Goal: Transaction & Acquisition: Purchase product/service

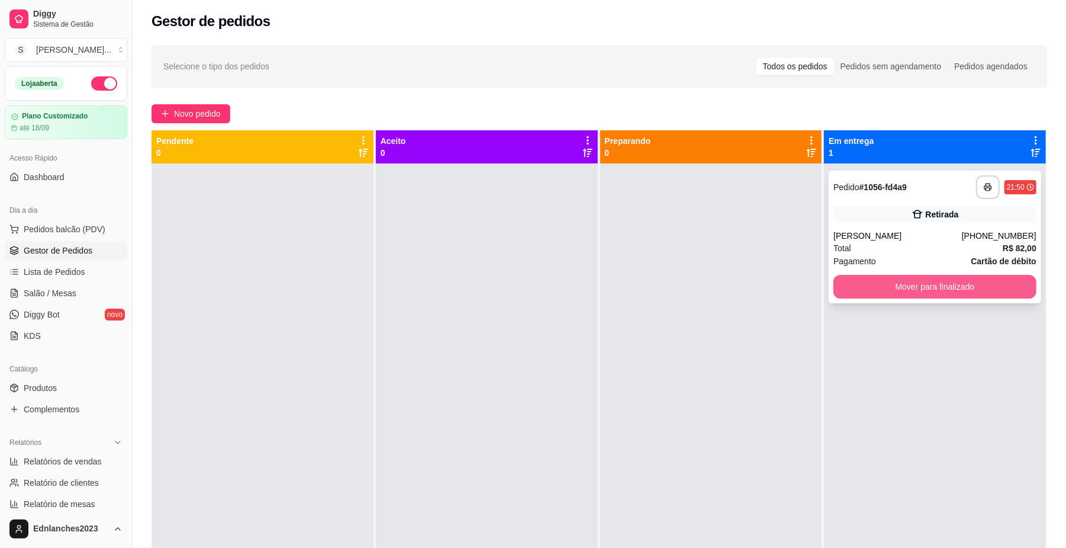
click at [851, 284] on button "Mover para finalizado" at bounding box center [935, 287] width 203 height 24
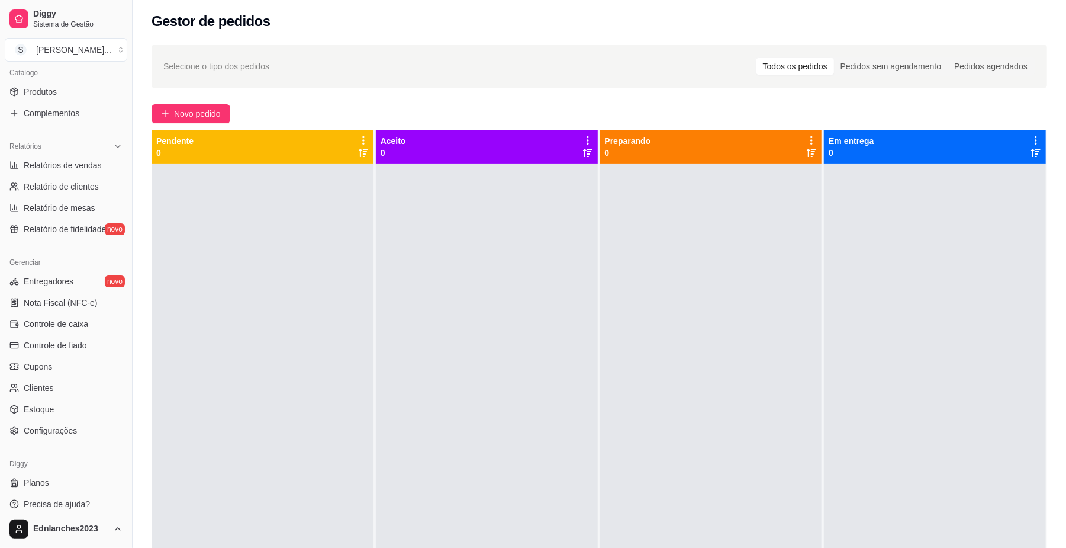
scroll to position [304, 0]
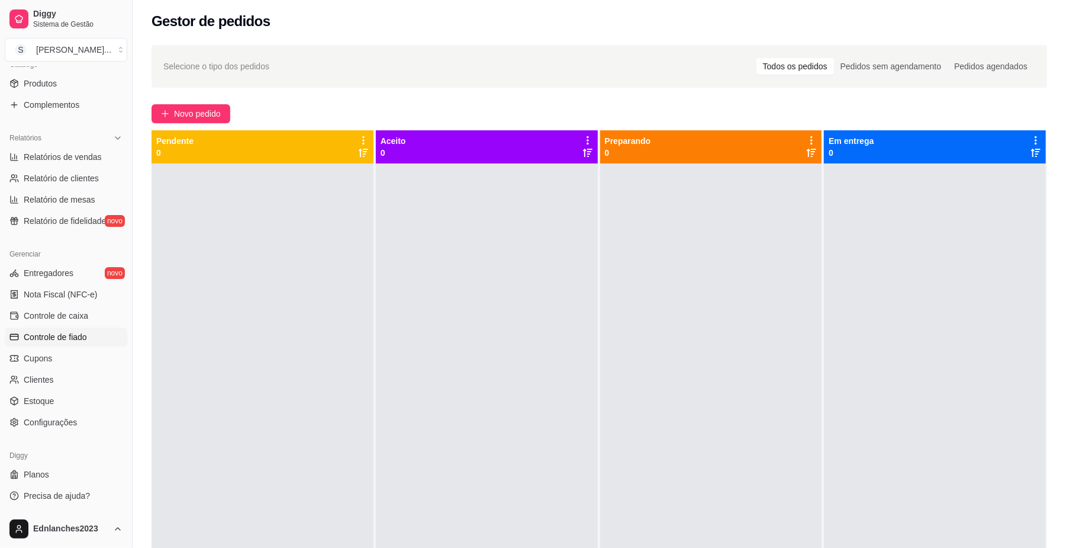
click at [78, 336] on span "Controle de fiado" at bounding box center [55, 337] width 63 height 12
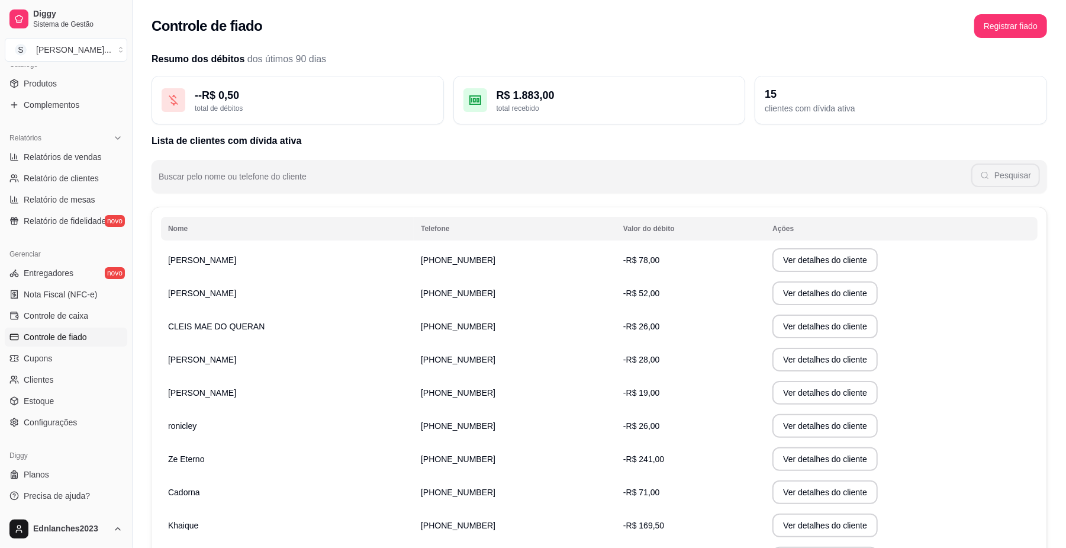
drag, startPoint x: 131, startPoint y: 164, endPoint x: 124, endPoint y: 264, distance: 99.7
click at [124, 264] on div "Diggy Sistema de Gestão S Sorriso Lanch ... Loja aberta Plano Customizado até 1…" at bounding box center [66, 274] width 132 height 548
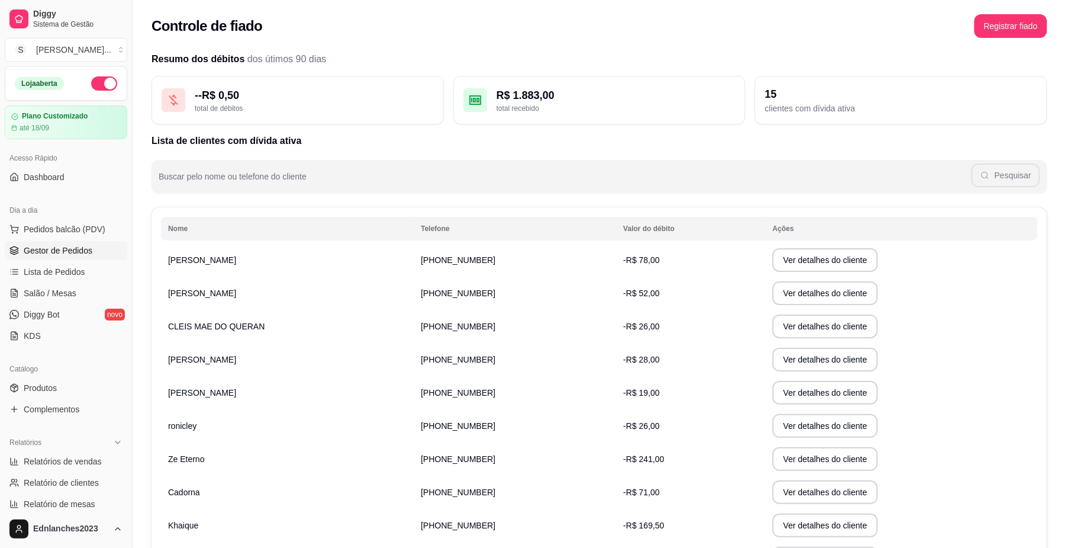
click at [28, 249] on span "Gestor de Pedidos" at bounding box center [58, 251] width 69 height 12
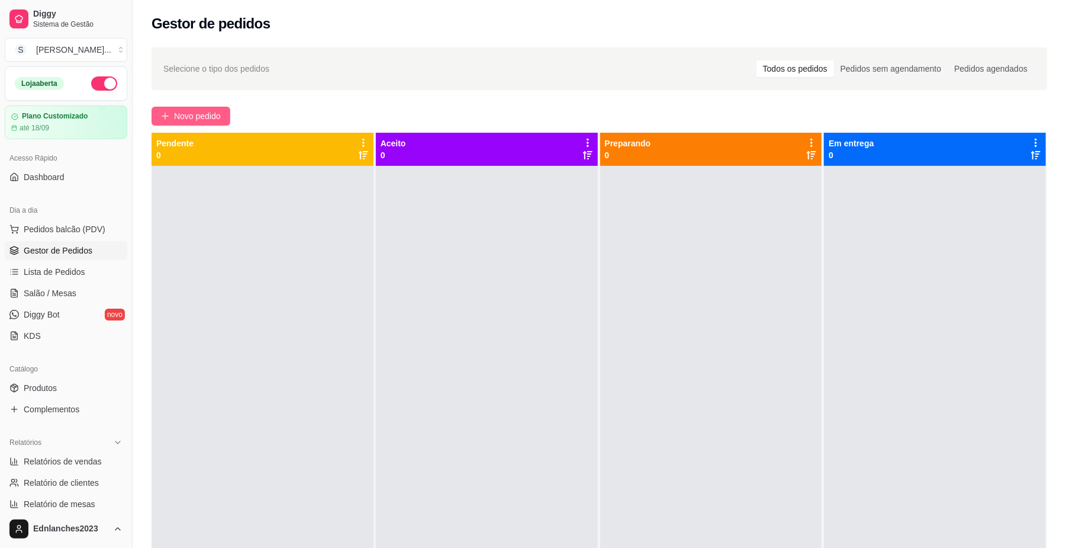
click at [188, 116] on span "Novo pedido" at bounding box center [197, 116] width 47 height 13
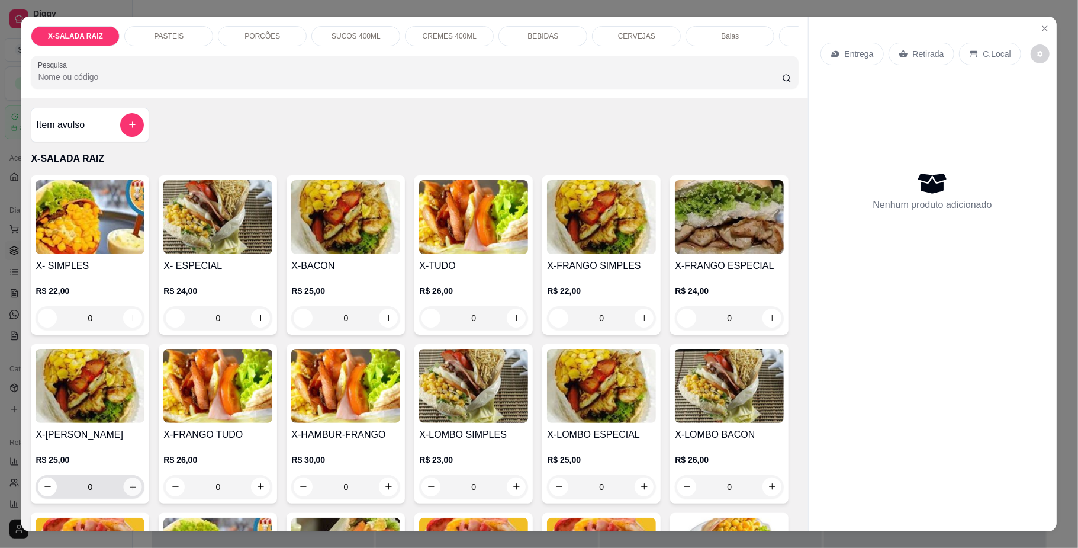
click at [137, 491] on icon "increase-product-quantity" at bounding box center [133, 486] width 9 height 9
type input "1"
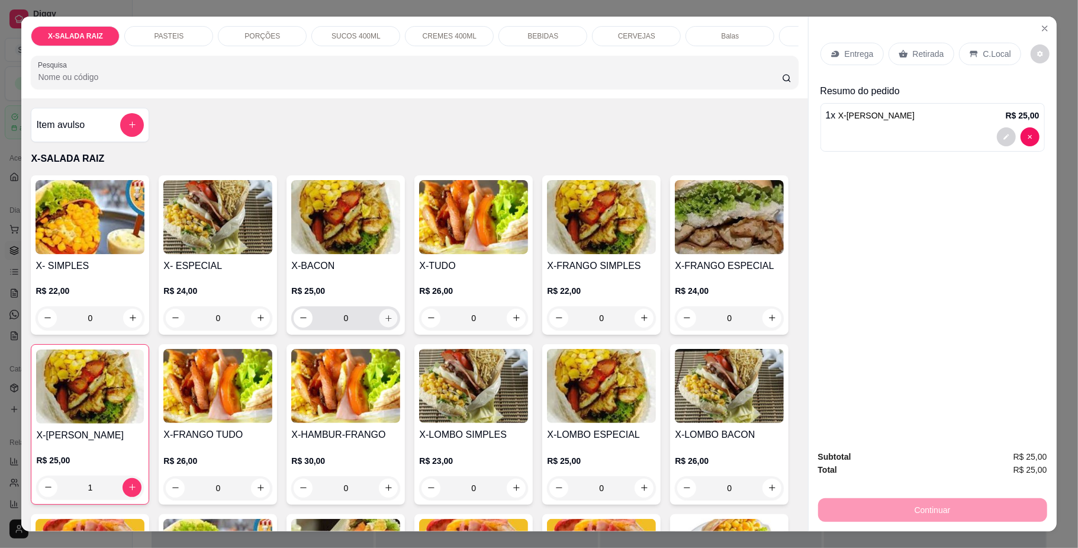
click at [380, 323] on button "increase-product-quantity" at bounding box center [389, 318] width 18 height 18
type input "1"
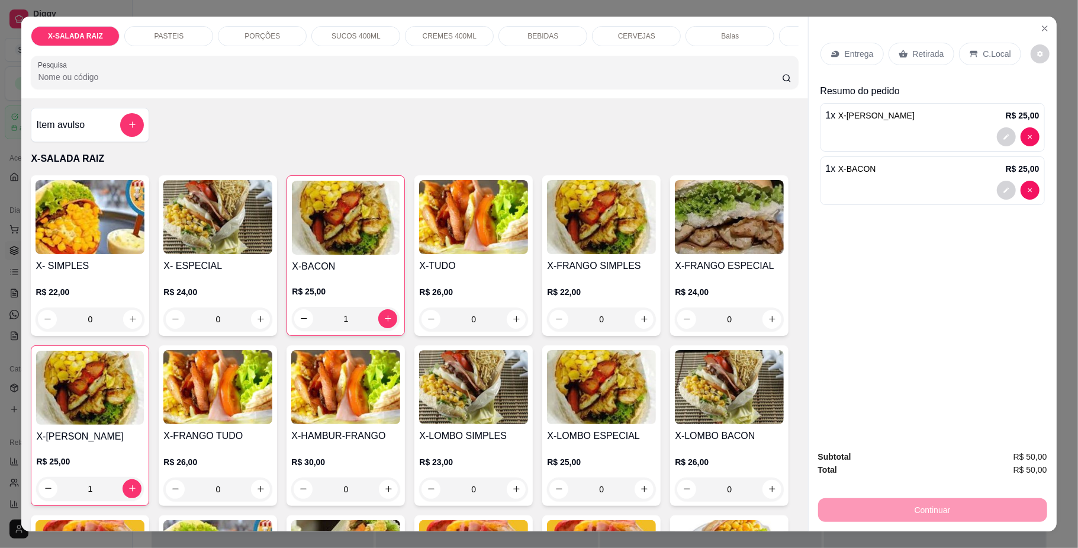
click at [570, 33] on div "BEBIDAS" at bounding box center [543, 36] width 89 height 20
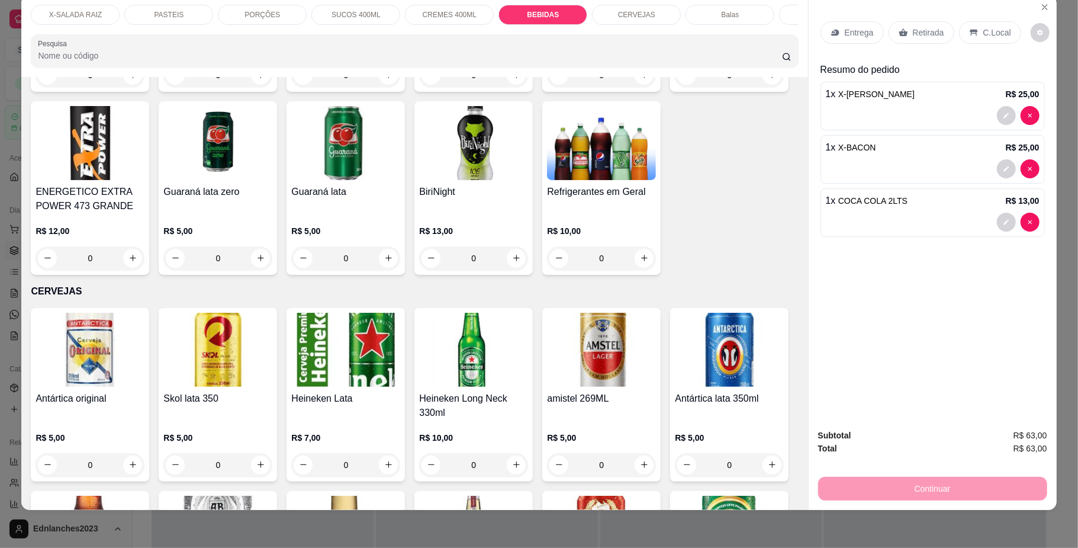
type input "2"
click at [984, 30] on p "C.Local" at bounding box center [998, 33] width 28 height 12
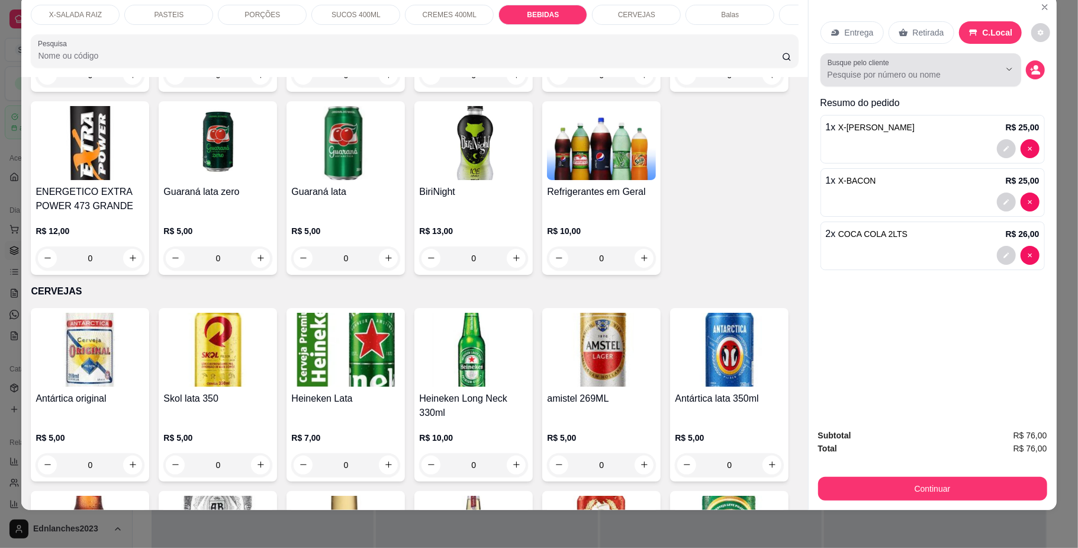
click at [984, 76] on button "Show suggestions" at bounding box center [993, 69] width 18 height 18
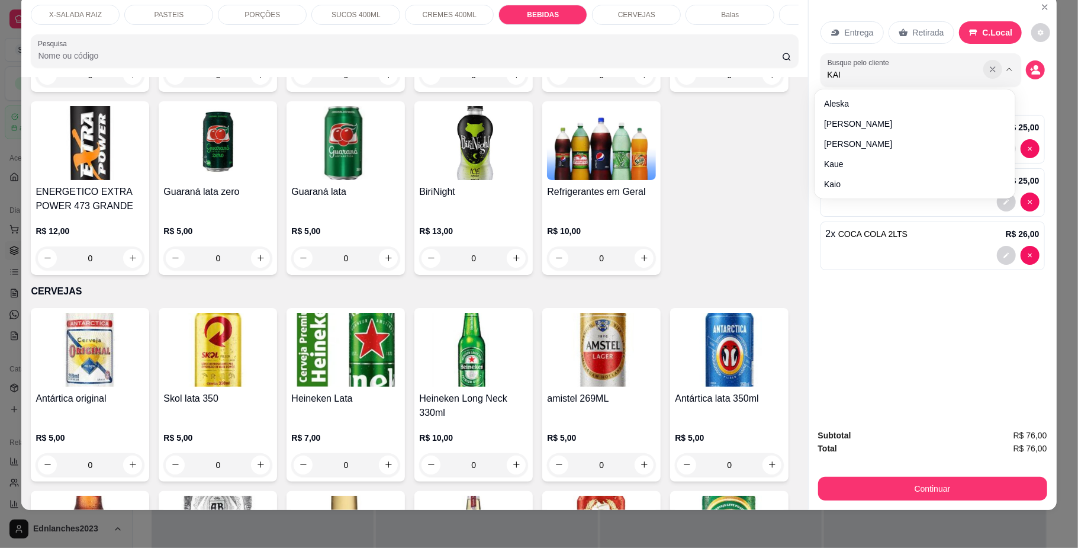
type input "KAIO"
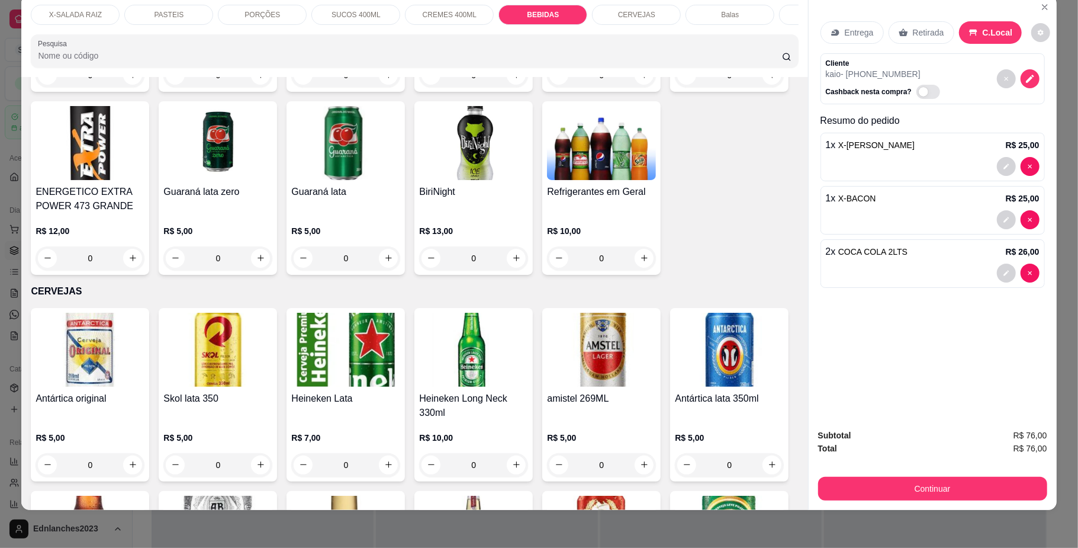
click at [83, 15] on p "X-SALADA RAIZ" at bounding box center [75, 14] width 53 height 9
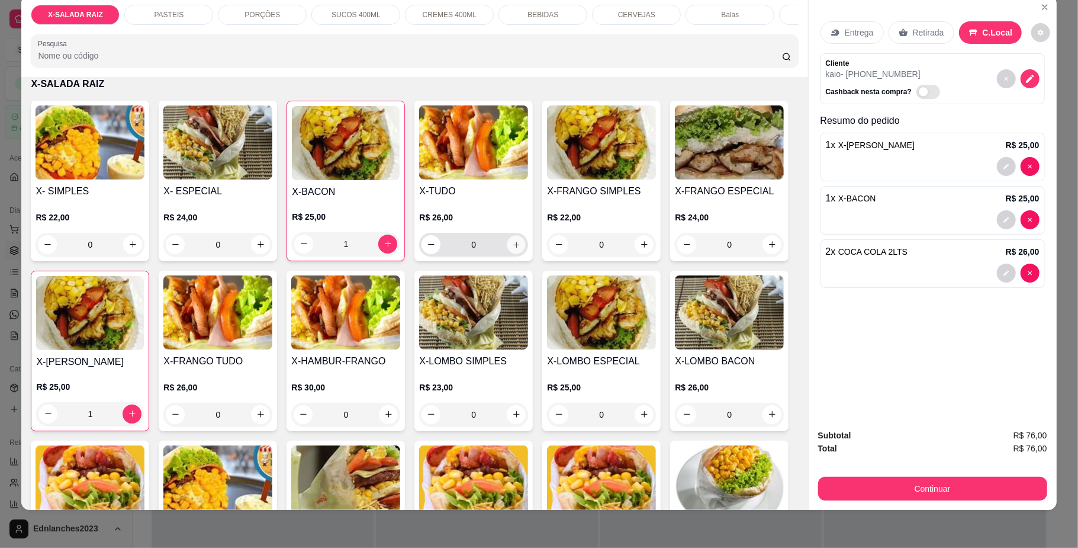
click at [512, 249] on icon "increase-product-quantity" at bounding box center [516, 244] width 9 height 9
click at [513, 247] on icon "increase-product-quantity" at bounding box center [516, 244] width 6 height 6
type input "2"
click at [564, 11] on div "BEBIDAS" at bounding box center [543, 15] width 89 height 20
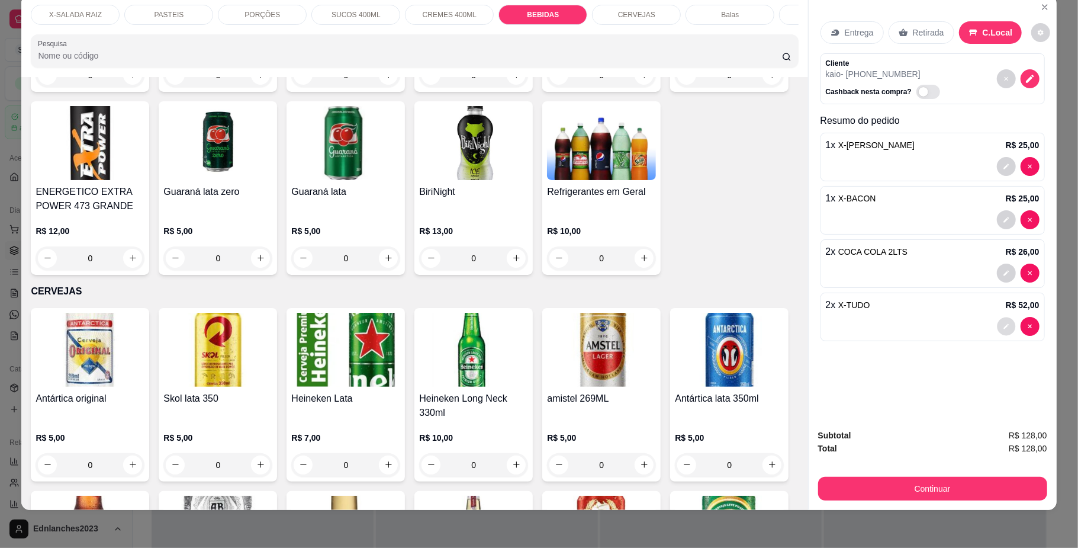
click at [1003, 325] on icon "decrease-product-quantity" at bounding box center [1006, 326] width 7 height 7
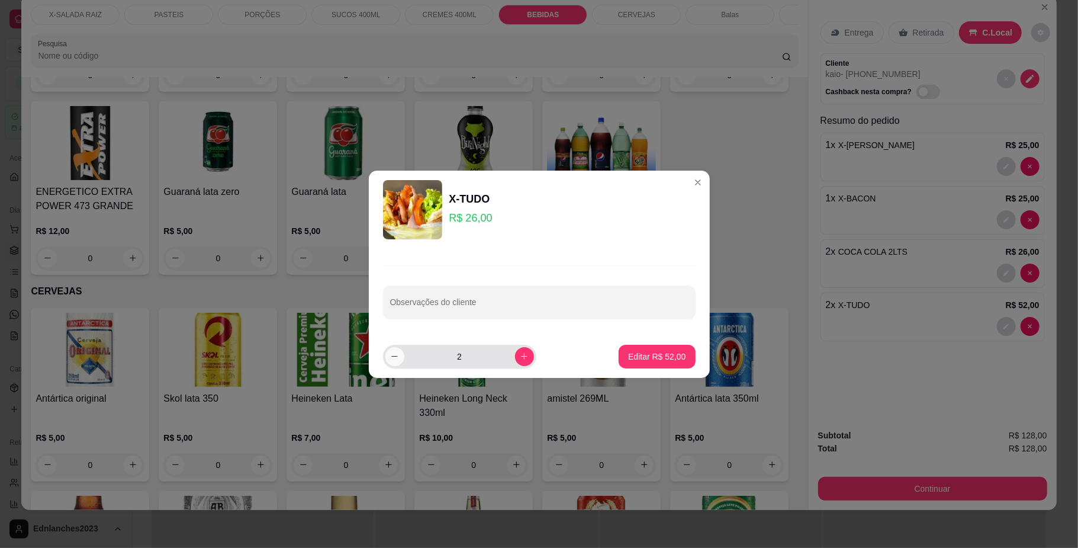
click at [399, 355] on icon "decrease-product-quantity" at bounding box center [394, 356] width 9 height 9
type input "1"
click at [653, 349] on button "Editar R$ 26,00" at bounding box center [657, 356] width 74 height 23
type input "1"
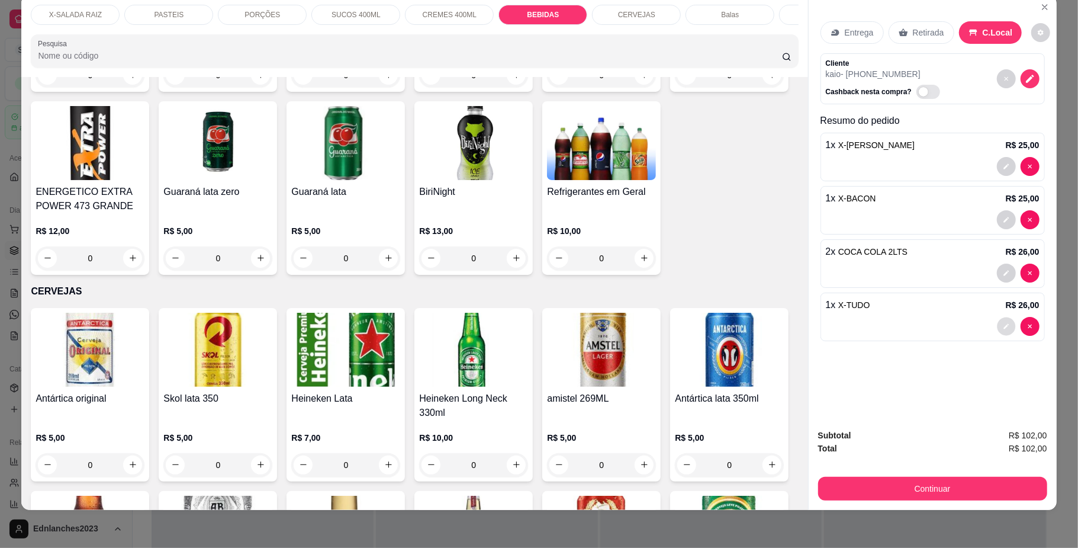
click at [1003, 323] on button "decrease-product-quantity" at bounding box center [1006, 326] width 18 height 18
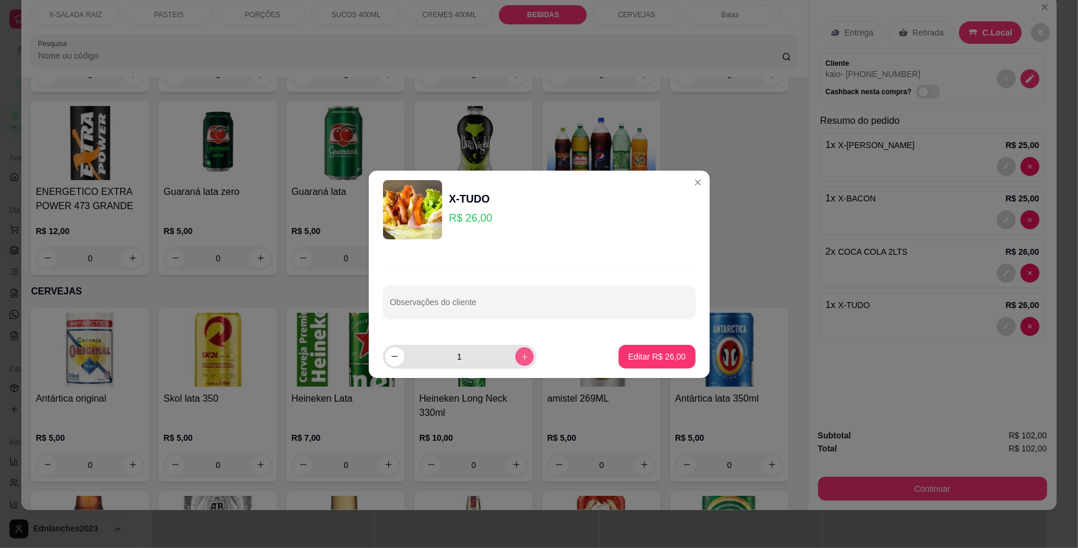
click at [520, 358] on icon "increase-product-quantity" at bounding box center [524, 356] width 9 height 9
type input "2"
click at [640, 351] on p "Editar R$ 52,00" at bounding box center [657, 356] width 56 height 11
type input "2"
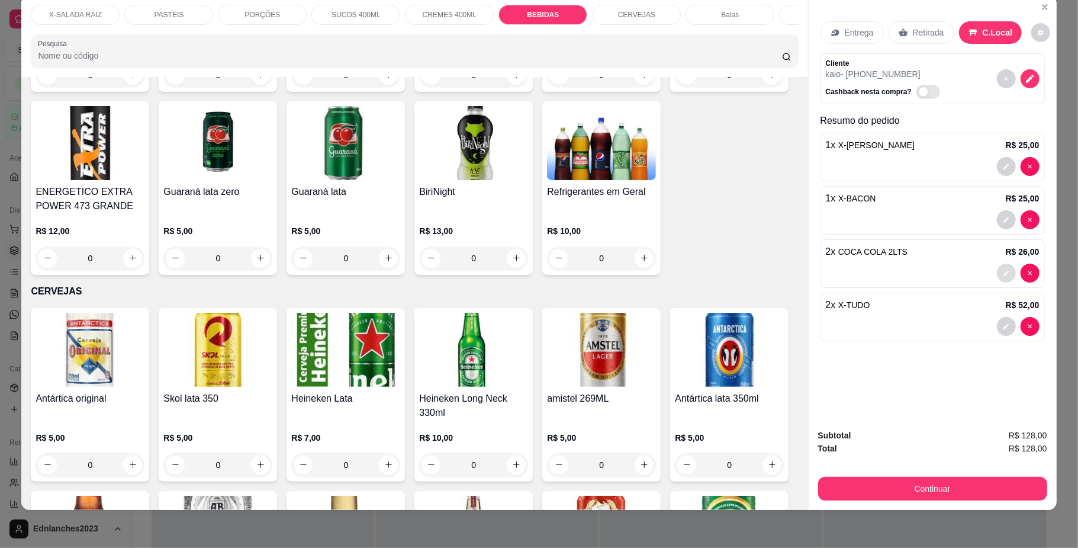
click at [998, 269] on button "decrease-product-quantity" at bounding box center [1006, 273] width 19 height 19
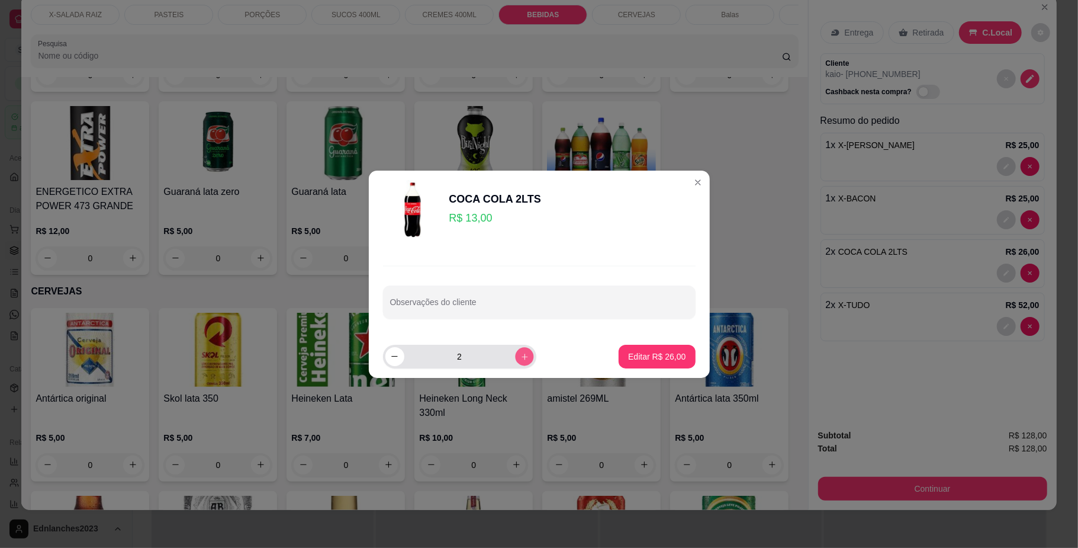
click at [520, 356] on icon "increase-product-quantity" at bounding box center [524, 356] width 9 height 9
type input "3"
click at [619, 358] on button "Editar R$ 39,00" at bounding box center [657, 357] width 76 height 24
type input "3"
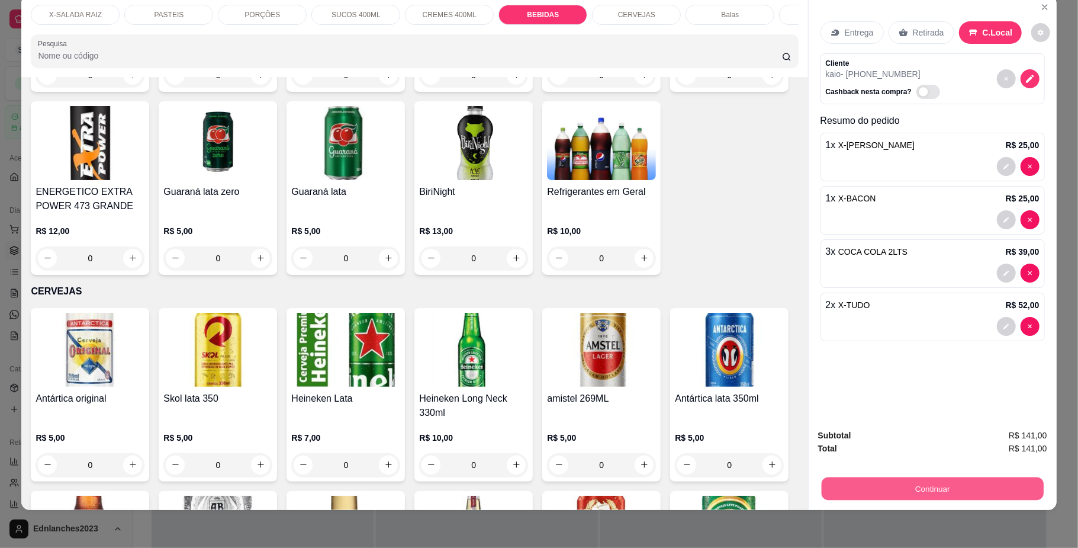
click at [911, 487] on button "Continuar" at bounding box center [932, 488] width 222 height 23
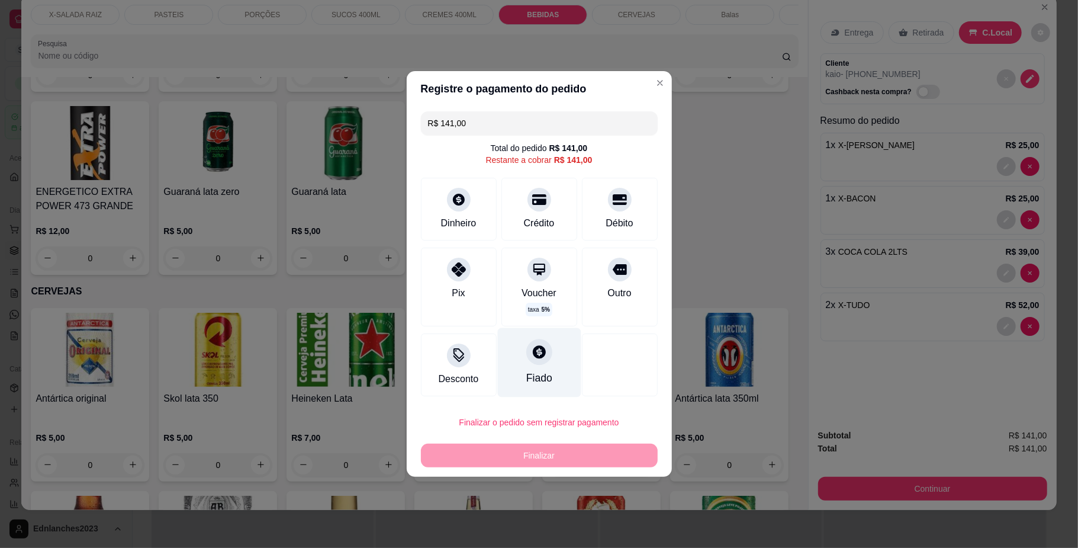
click at [531, 349] on icon at bounding box center [538, 351] width 15 height 15
type input "R$ 0,00"
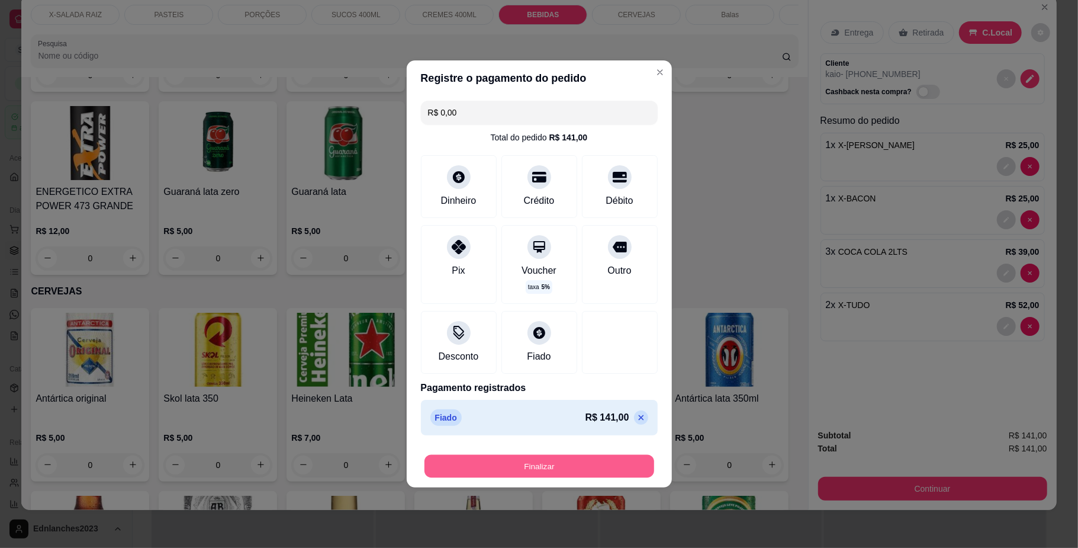
click at [543, 464] on button "Finalizar" at bounding box center [540, 466] width 230 height 23
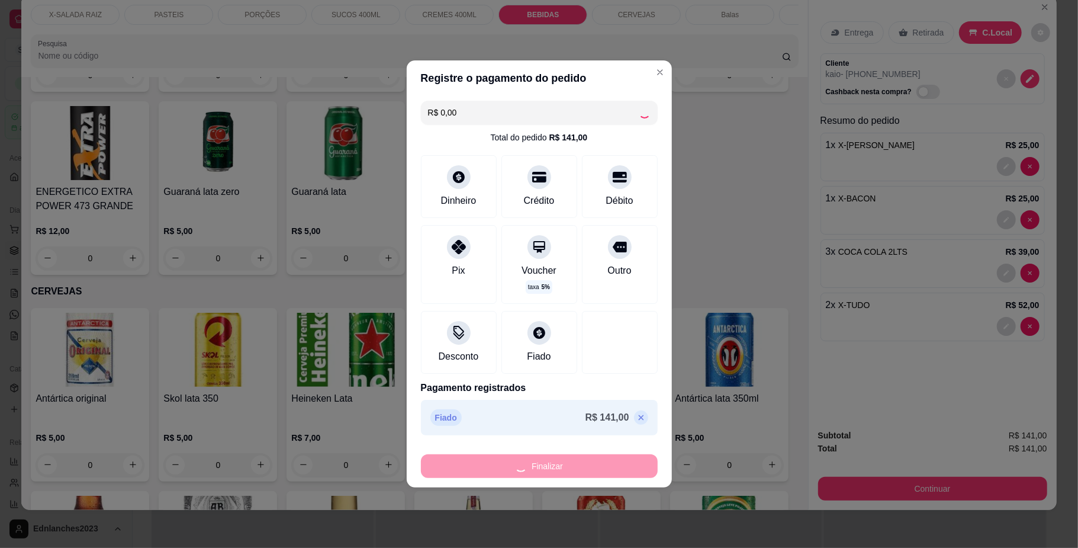
type input "0"
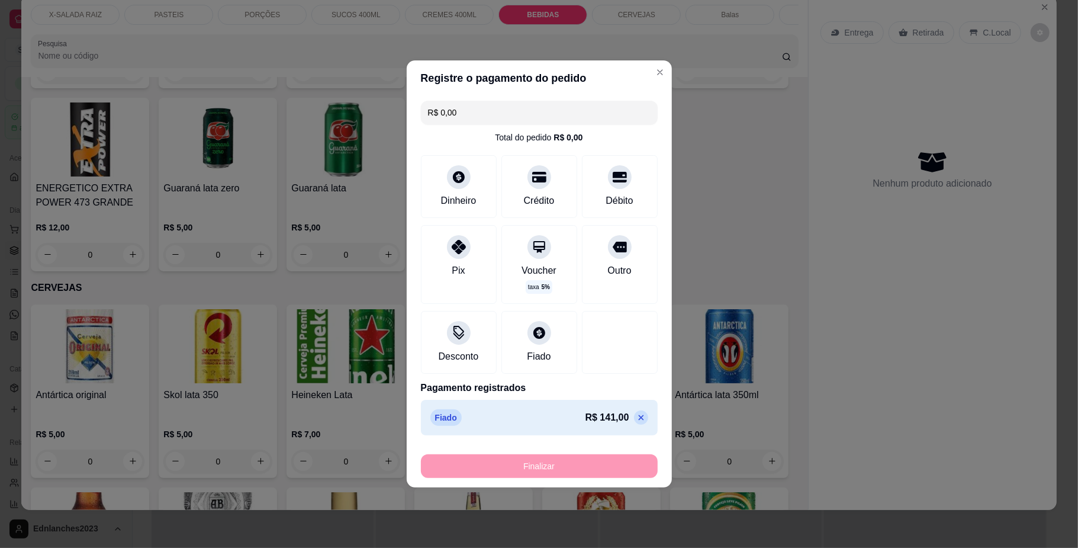
type input "-R$ 141,00"
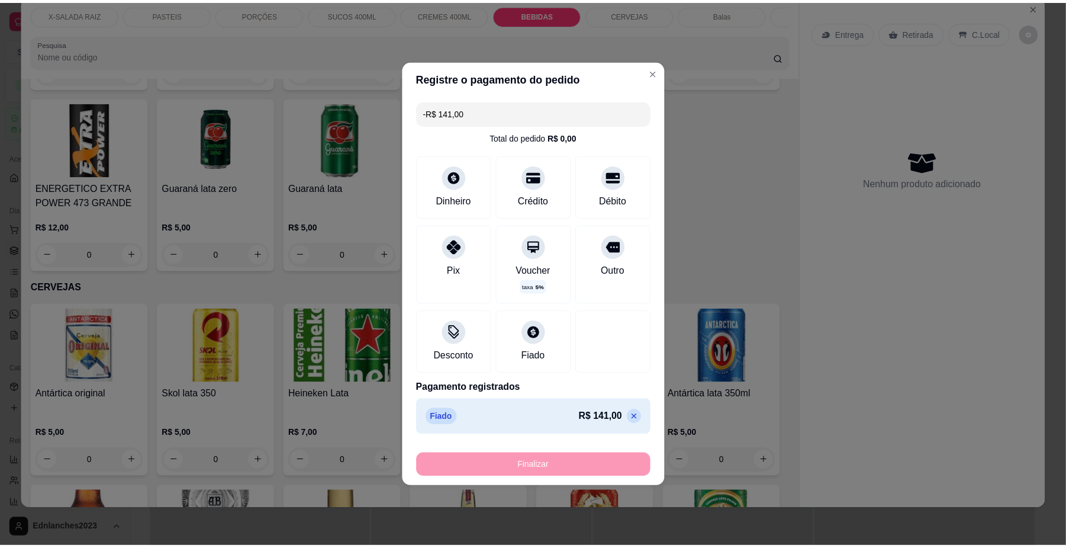
scroll to position [2099, 0]
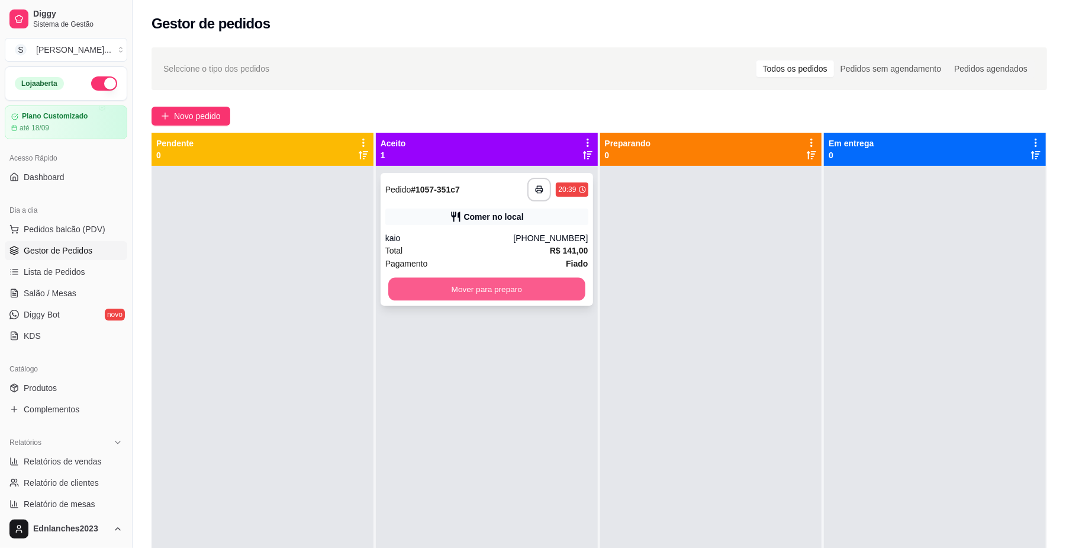
click at [496, 287] on button "Mover para preparo" at bounding box center [486, 289] width 197 height 23
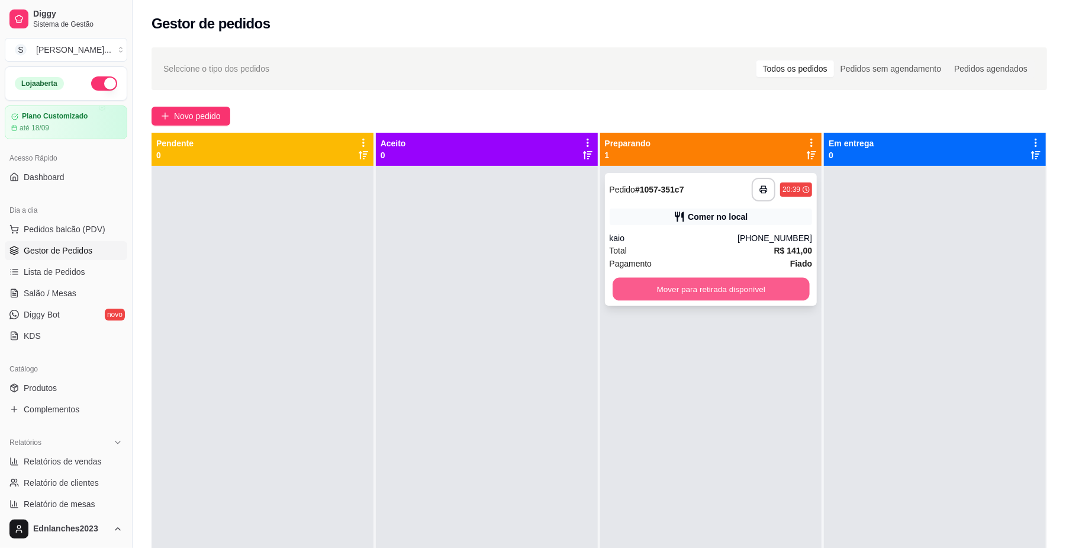
click at [672, 293] on button "Mover para retirada disponível" at bounding box center [711, 289] width 197 height 23
